Goal: Information Seeking & Learning: Learn about a topic

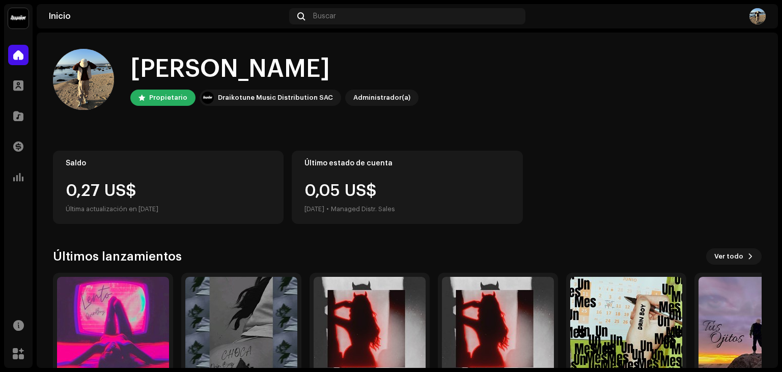
scroll to position [67, 0]
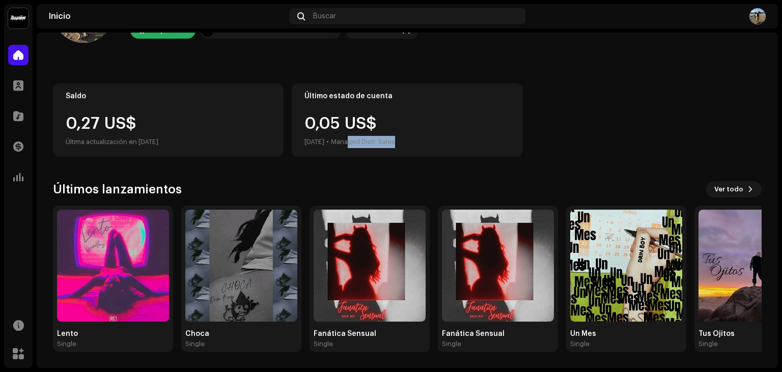
drag, startPoint x: 412, startPoint y: 143, endPoint x: 356, endPoint y: 144, distance: 56.0
click at [356, 144] on div "0,05 US$ [DATE] • Managed Distr. Sales" at bounding box center [407, 132] width 205 height 33
click at [385, 147] on div "Managed Distr. Sales" at bounding box center [363, 142] width 64 height 12
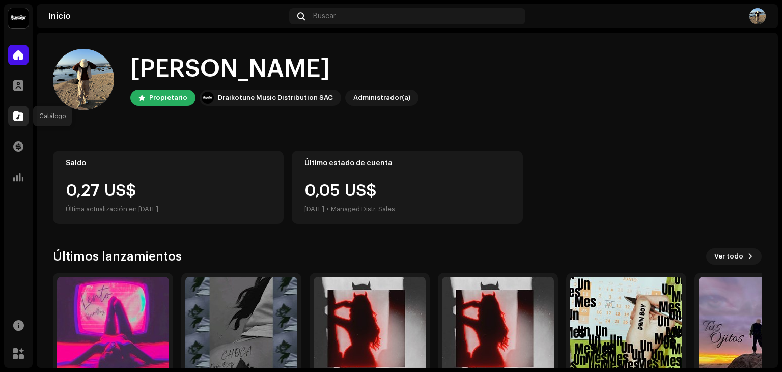
click at [18, 112] on span at bounding box center [18, 116] width 10 height 8
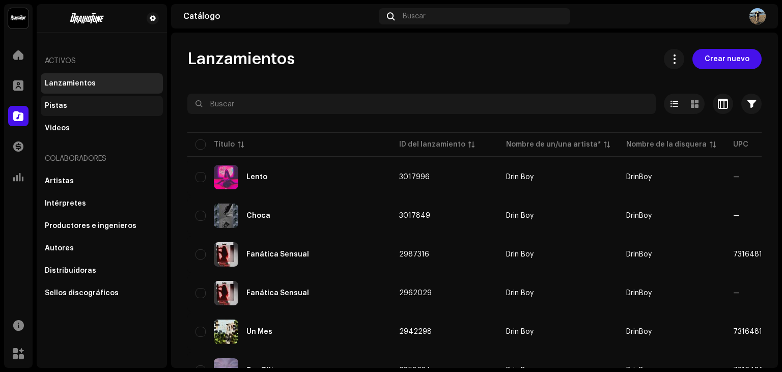
click at [58, 101] on div "Pistas" at bounding box center [102, 106] width 122 height 20
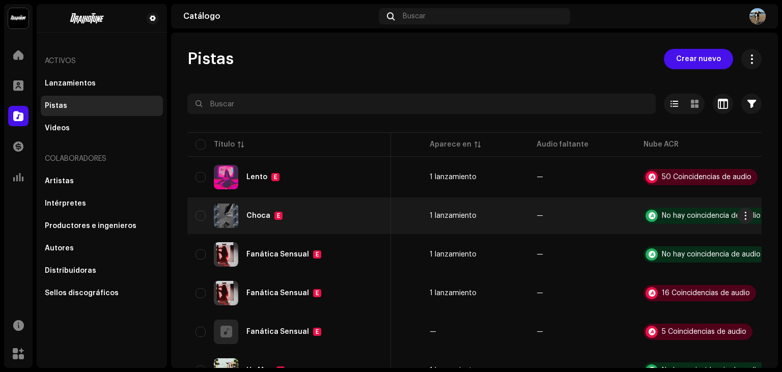
click at [370, 213] on div "Choca E" at bounding box center [289, 216] width 187 height 24
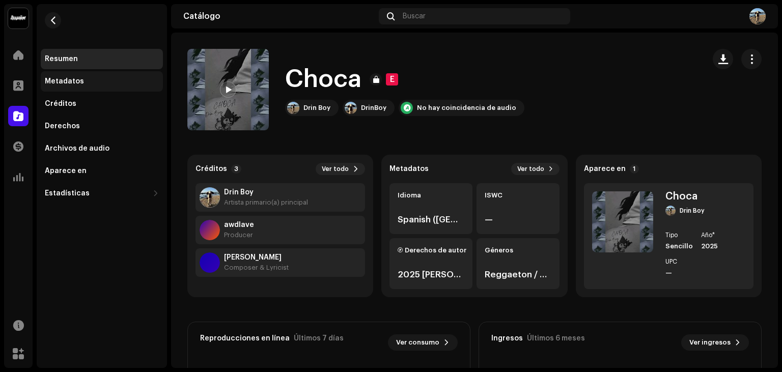
click at [123, 85] on div "Metadatos" at bounding box center [102, 81] width 114 height 8
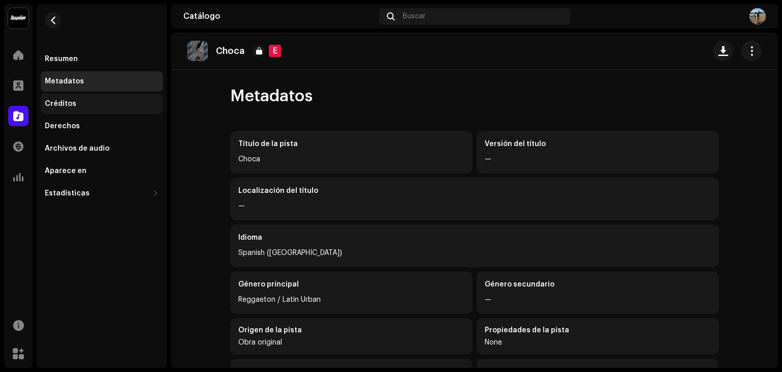
click at [97, 108] on div "Créditos" at bounding box center [102, 104] width 122 height 20
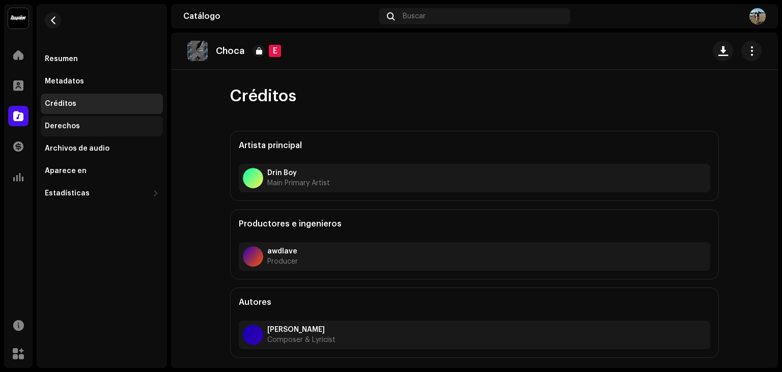
click at [107, 123] on div "Derechos" at bounding box center [102, 126] width 114 height 8
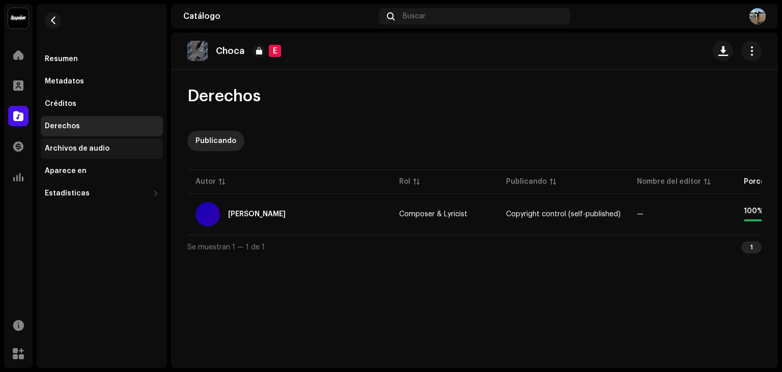
click at [72, 149] on div "Archivos de audio" at bounding box center [77, 149] width 65 height 8
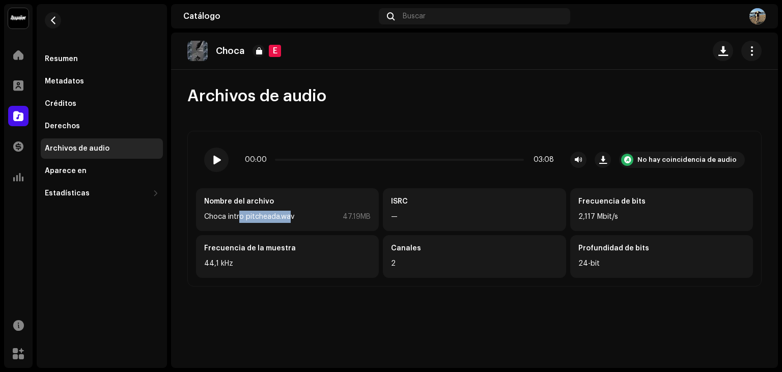
drag, startPoint x: 267, startPoint y: 214, endPoint x: 291, endPoint y: 212, distance: 23.5
click at [291, 212] on div "Choca intro pitcheada.wav" at bounding box center [249, 217] width 90 height 12
click at [90, 176] on div "Aparece en" at bounding box center [102, 171] width 122 height 20
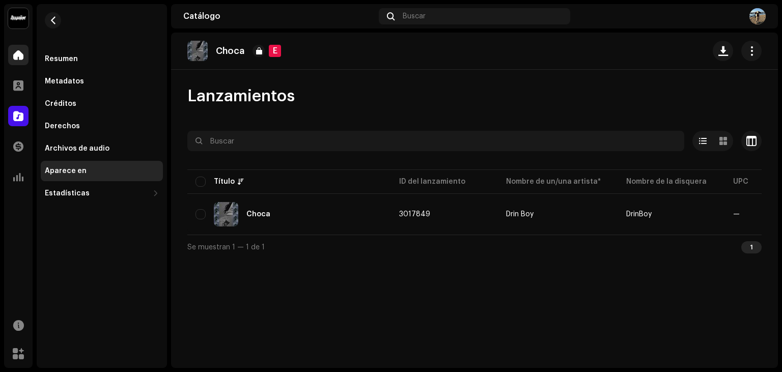
click at [22, 53] on span at bounding box center [18, 55] width 10 height 8
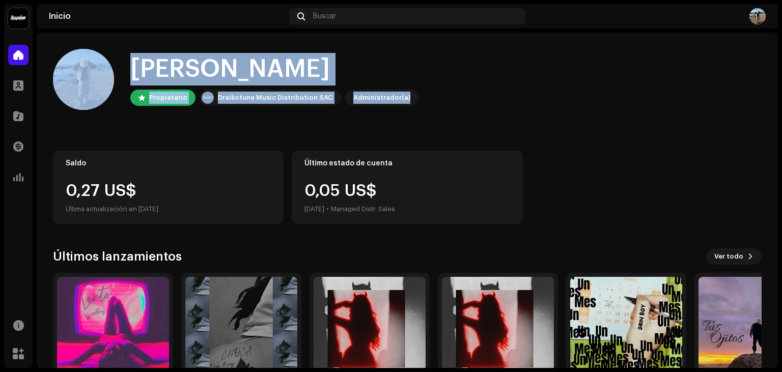
drag, startPoint x: 416, startPoint y: 99, endPoint x: 56, endPoint y: 37, distance: 364.8
click at [56, 37] on div "Hola, , [PERSON_NAME] Draikotune Music Distribution SAC Administrador(a) Saldo …" at bounding box center [407, 234] width 709 height 403
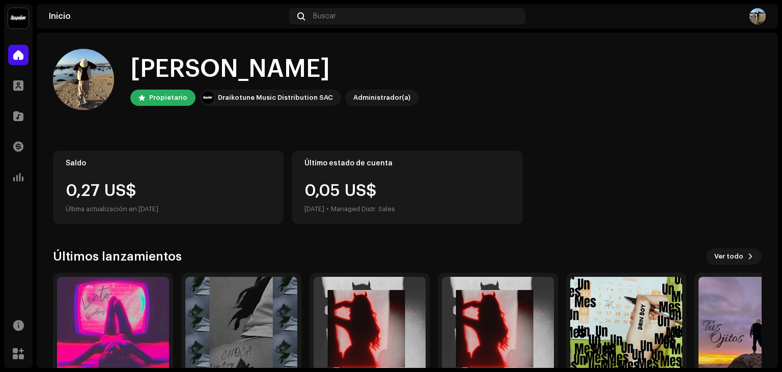
click at [189, 46] on div "Hola, , [PERSON_NAME] Draikotune Music Distribution SAC Administrador(a) Saldo …" at bounding box center [407, 234] width 709 height 403
